Goal: Transaction & Acquisition: Purchase product/service

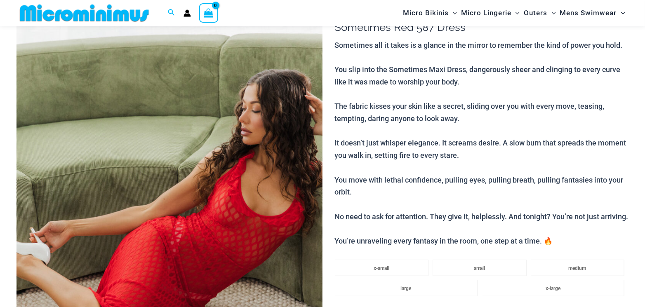
scroll to position [96, 0]
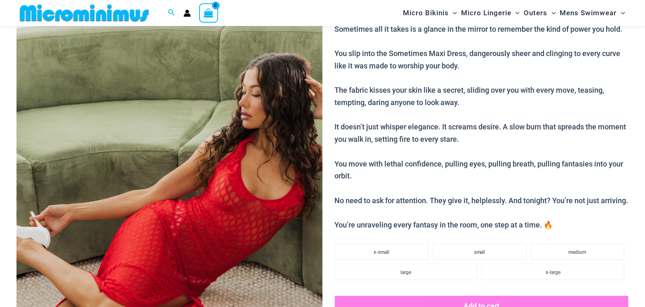
click at [205, 175] on img at bounding box center [169, 208] width 306 height 459
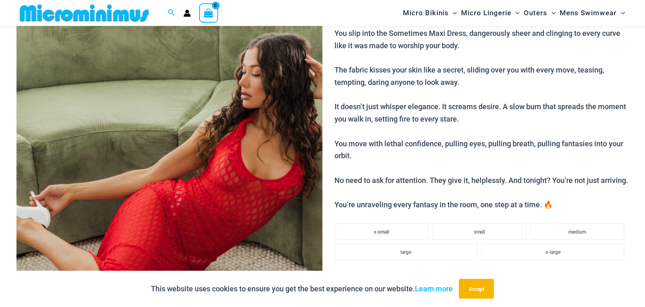
click at [205, 175] on img at bounding box center [169, 188] width 306 height 459
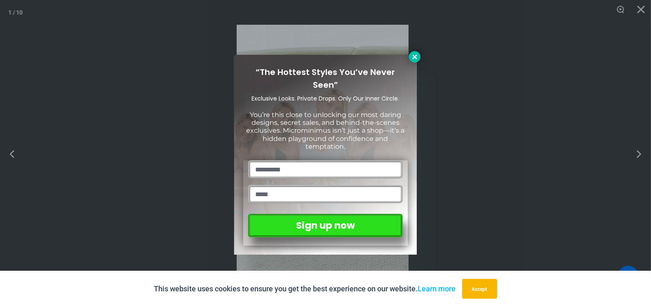
click at [416, 59] on icon at bounding box center [414, 56] width 7 height 7
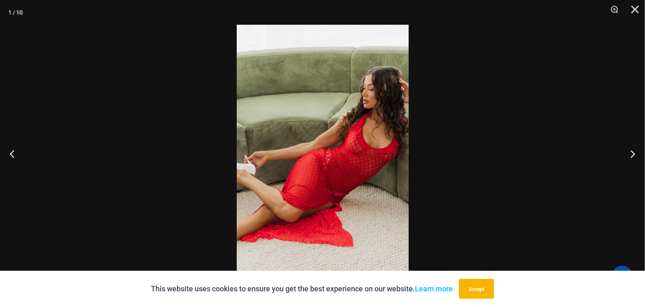
click at [363, 99] on img at bounding box center [323, 154] width 172 height 258
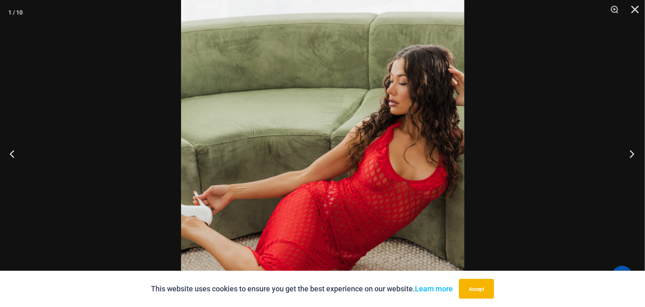
click at [633, 149] on button "Next" at bounding box center [629, 153] width 31 height 41
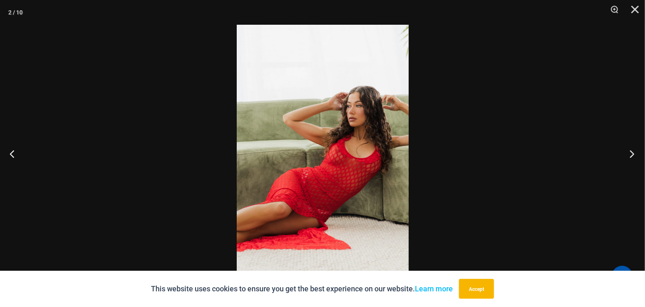
click at [633, 149] on button "Next" at bounding box center [629, 153] width 31 height 41
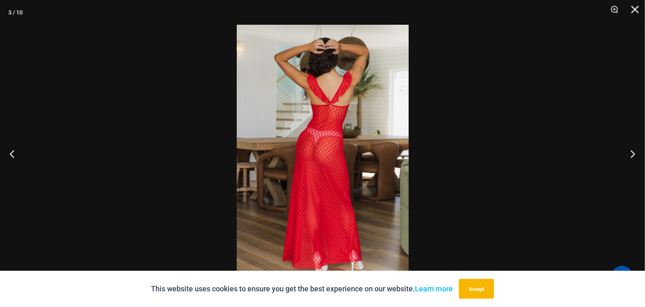
click at [306, 151] on img at bounding box center [323, 154] width 172 height 258
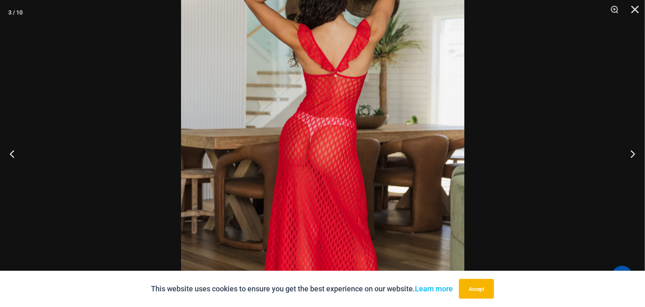
click at [316, 147] on img at bounding box center [322, 154] width 283 height 425
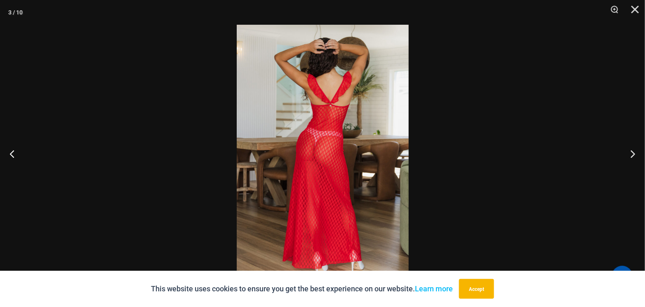
click at [316, 147] on img at bounding box center [323, 154] width 172 height 258
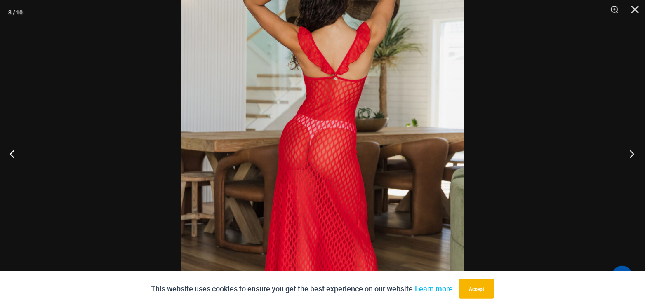
click at [630, 153] on button "Next" at bounding box center [629, 153] width 31 height 41
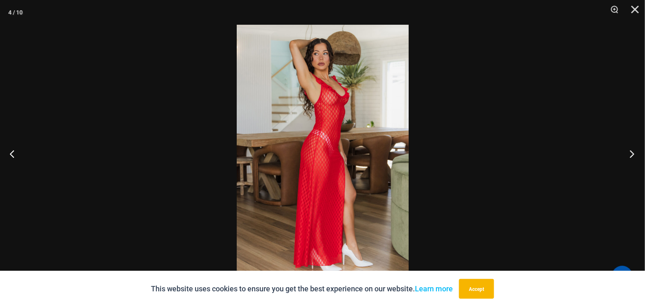
click at [630, 153] on button "Next" at bounding box center [629, 153] width 31 height 41
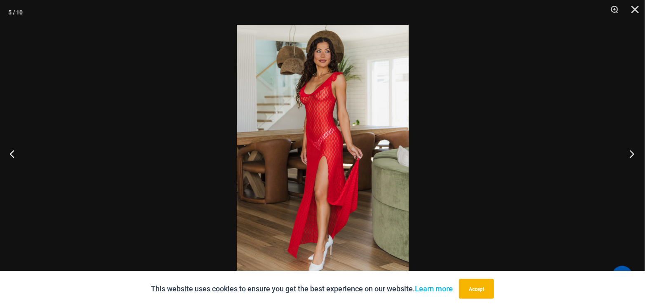
click at [630, 153] on button "Next" at bounding box center [629, 153] width 31 height 41
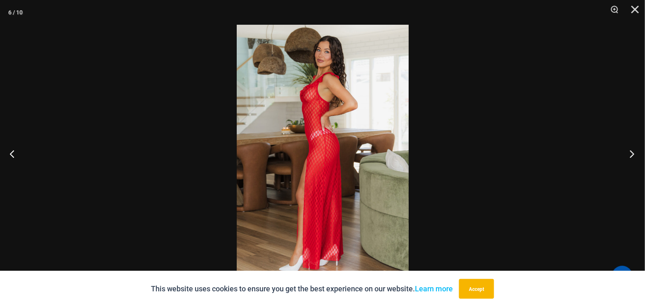
click at [630, 153] on button "Next" at bounding box center [629, 153] width 31 height 41
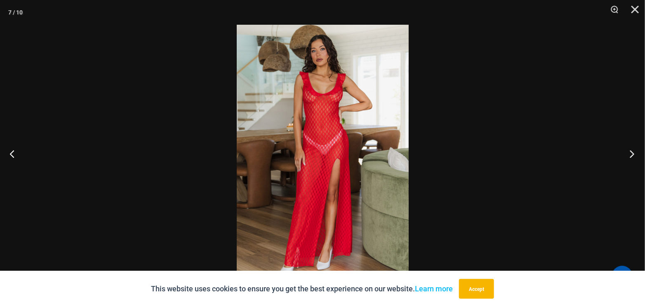
click at [630, 153] on button "Next" at bounding box center [629, 153] width 31 height 41
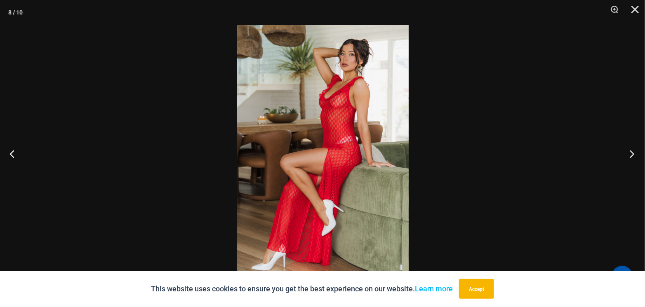
click at [630, 153] on button "Next" at bounding box center [629, 153] width 31 height 41
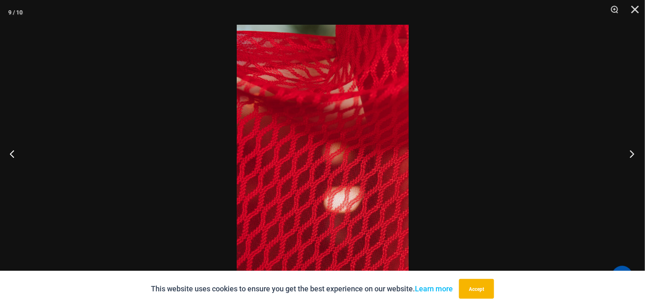
click at [630, 153] on button "Next" at bounding box center [629, 153] width 31 height 41
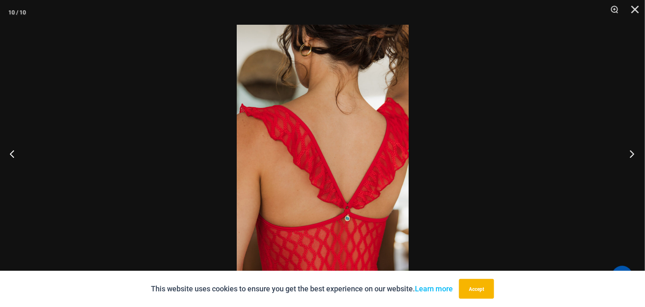
click at [631, 153] on button "Next" at bounding box center [629, 153] width 31 height 41
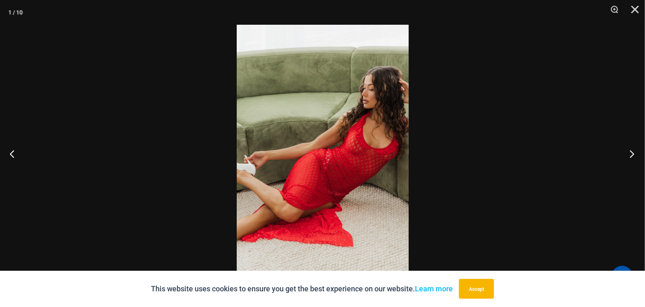
click at [631, 153] on button "Next" at bounding box center [629, 153] width 31 height 41
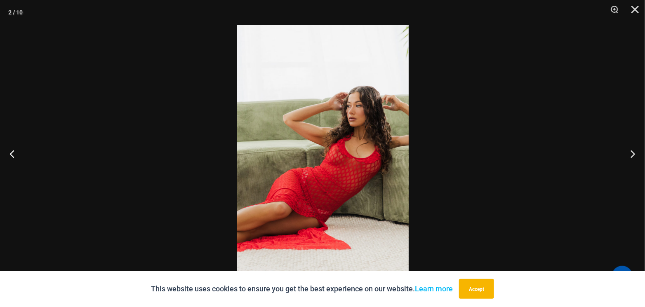
click at [640, 8] on button "Close" at bounding box center [632, 12] width 21 height 25
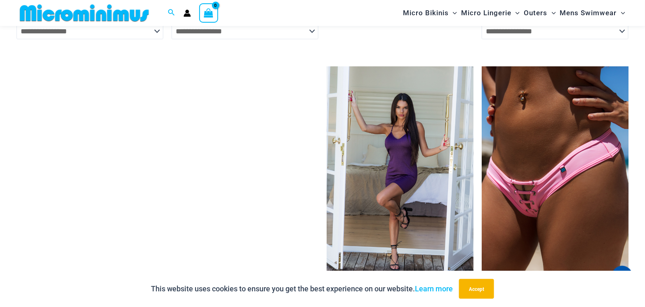
scroll to position [2343, 0]
